Goal: Task Accomplishment & Management: Complete application form

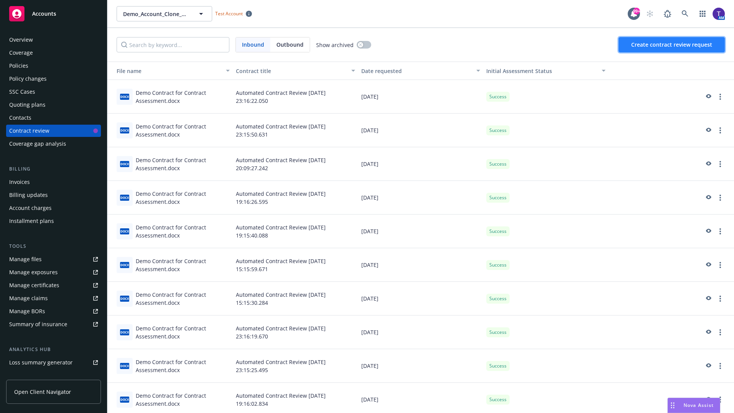
click at [672, 45] on span "Create contract review request" at bounding box center [671, 44] width 81 height 7
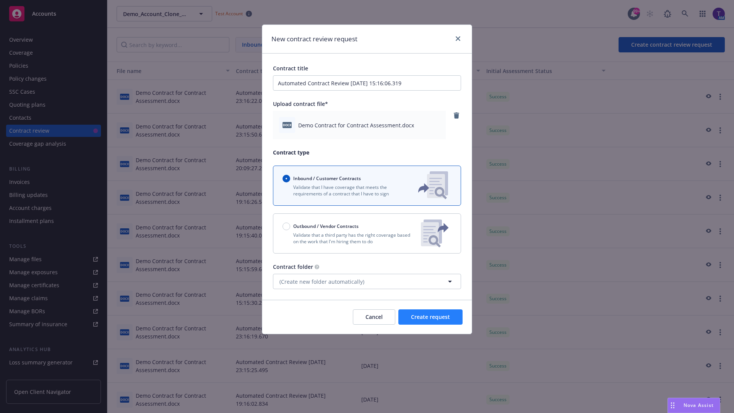
type input "Automated Contract Review [DATE] 15:16:06.319"
click at [430, 317] on span "Create request" at bounding box center [430, 316] width 39 height 7
